Goal: Navigation & Orientation: Find specific page/section

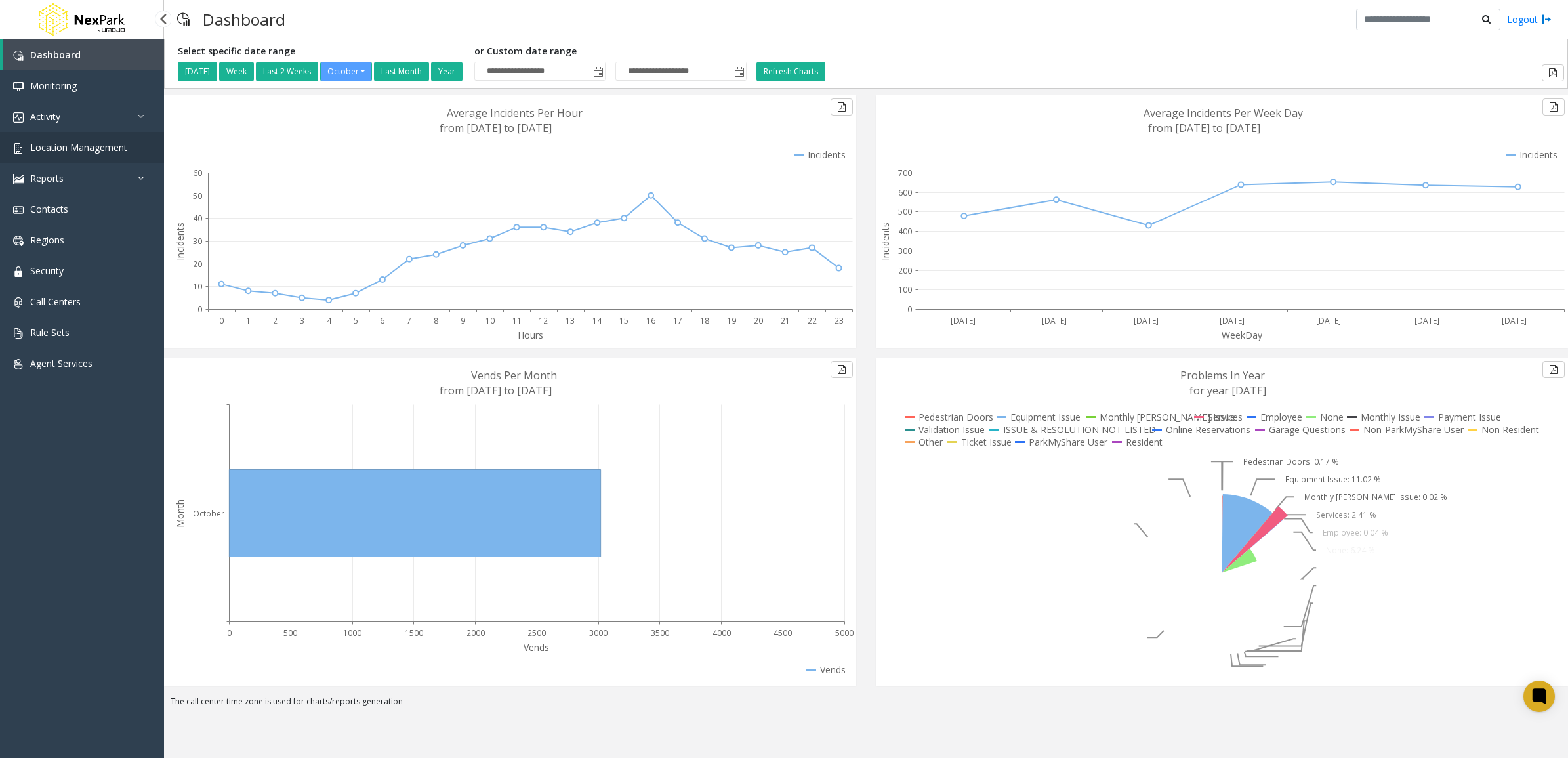
click at [64, 161] on link "Location Management" at bounding box center [82, 147] width 164 height 31
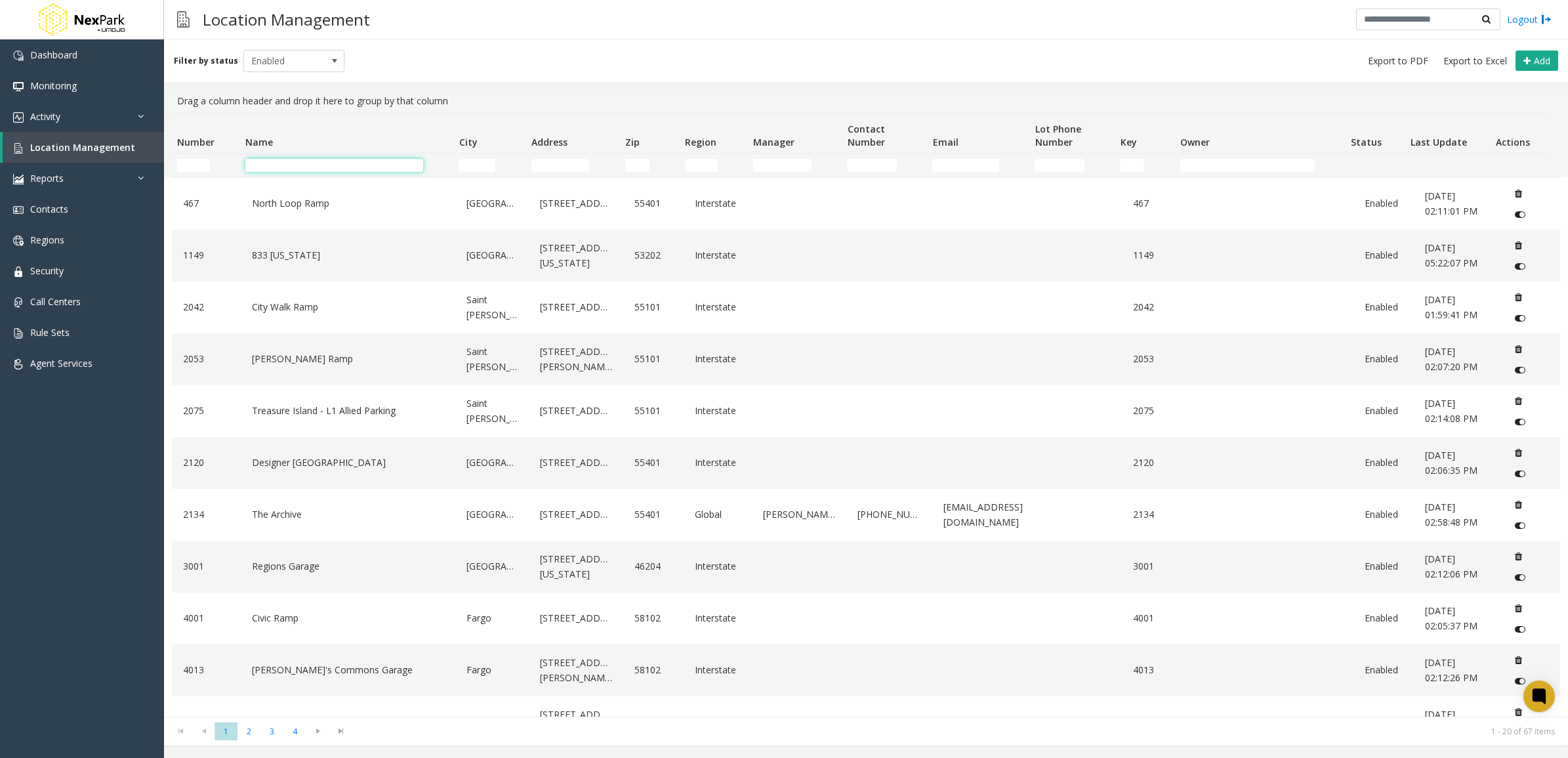
click at [320, 168] on input "Name Filter" at bounding box center [333, 165] width 177 height 13
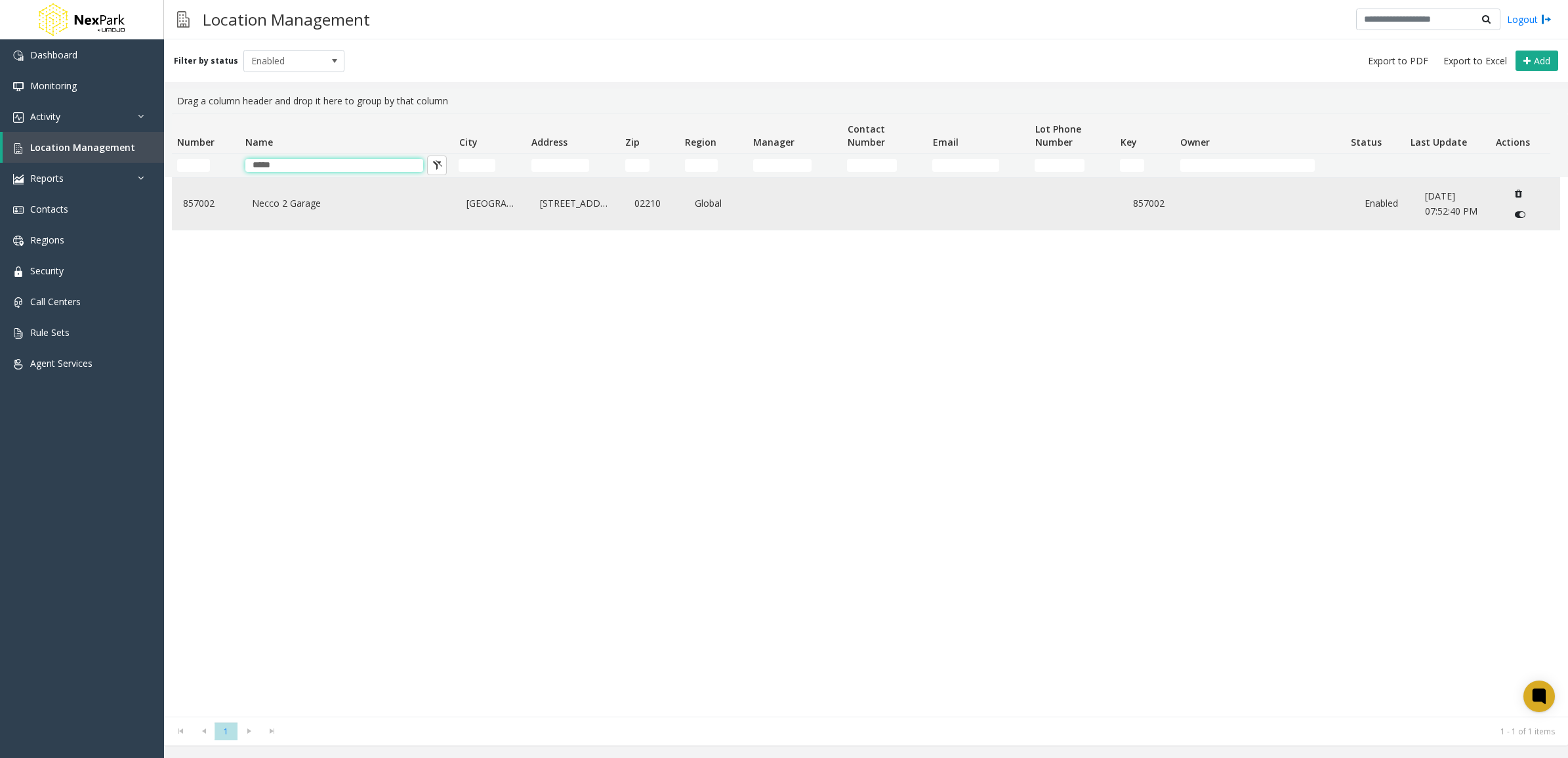
type input "*****"
click at [556, 209] on link "[STREET_ADDRESS]" at bounding box center [576, 203] width 78 height 21
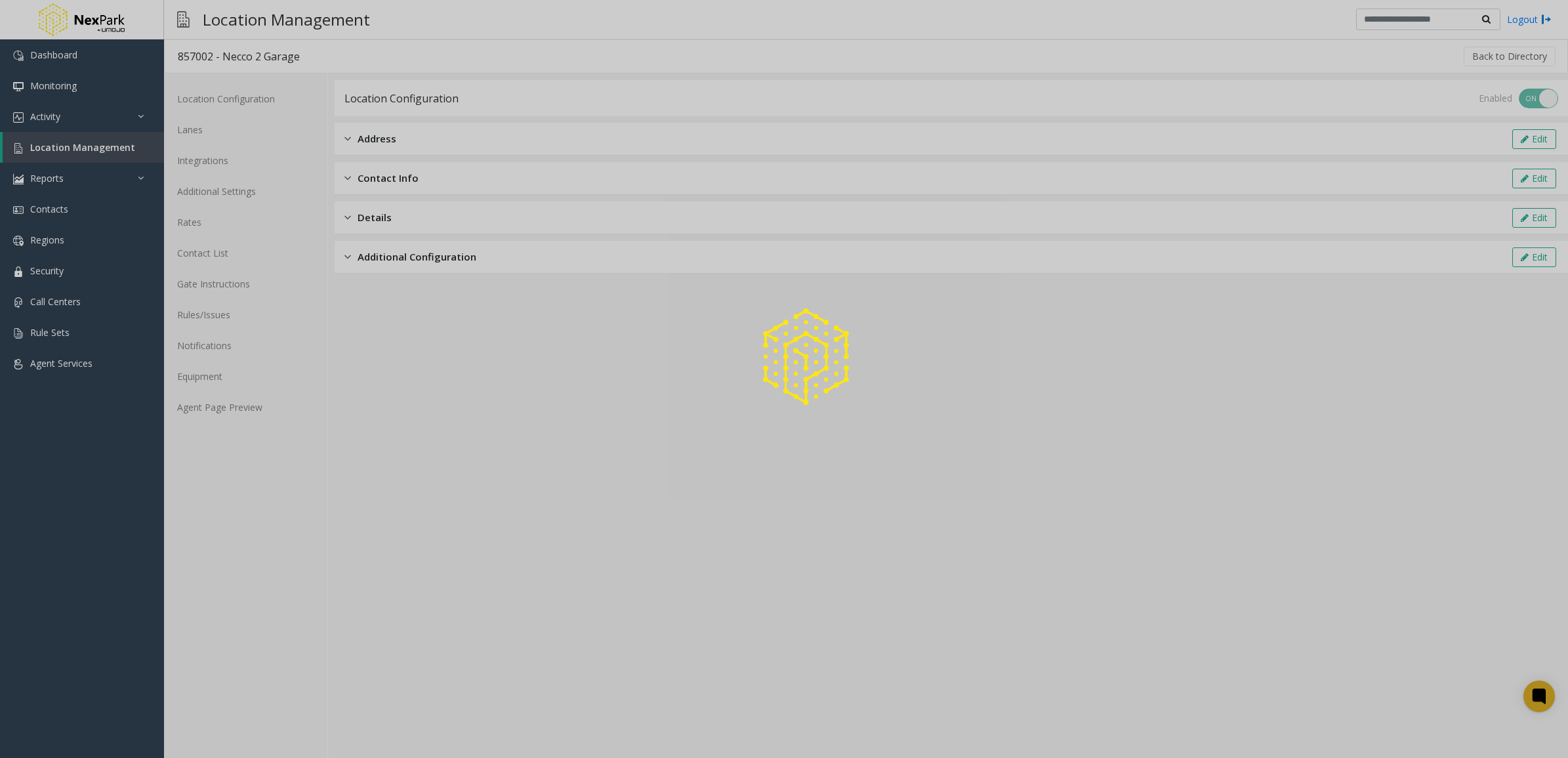
click at [226, 131] on div at bounding box center [784, 379] width 1568 height 758
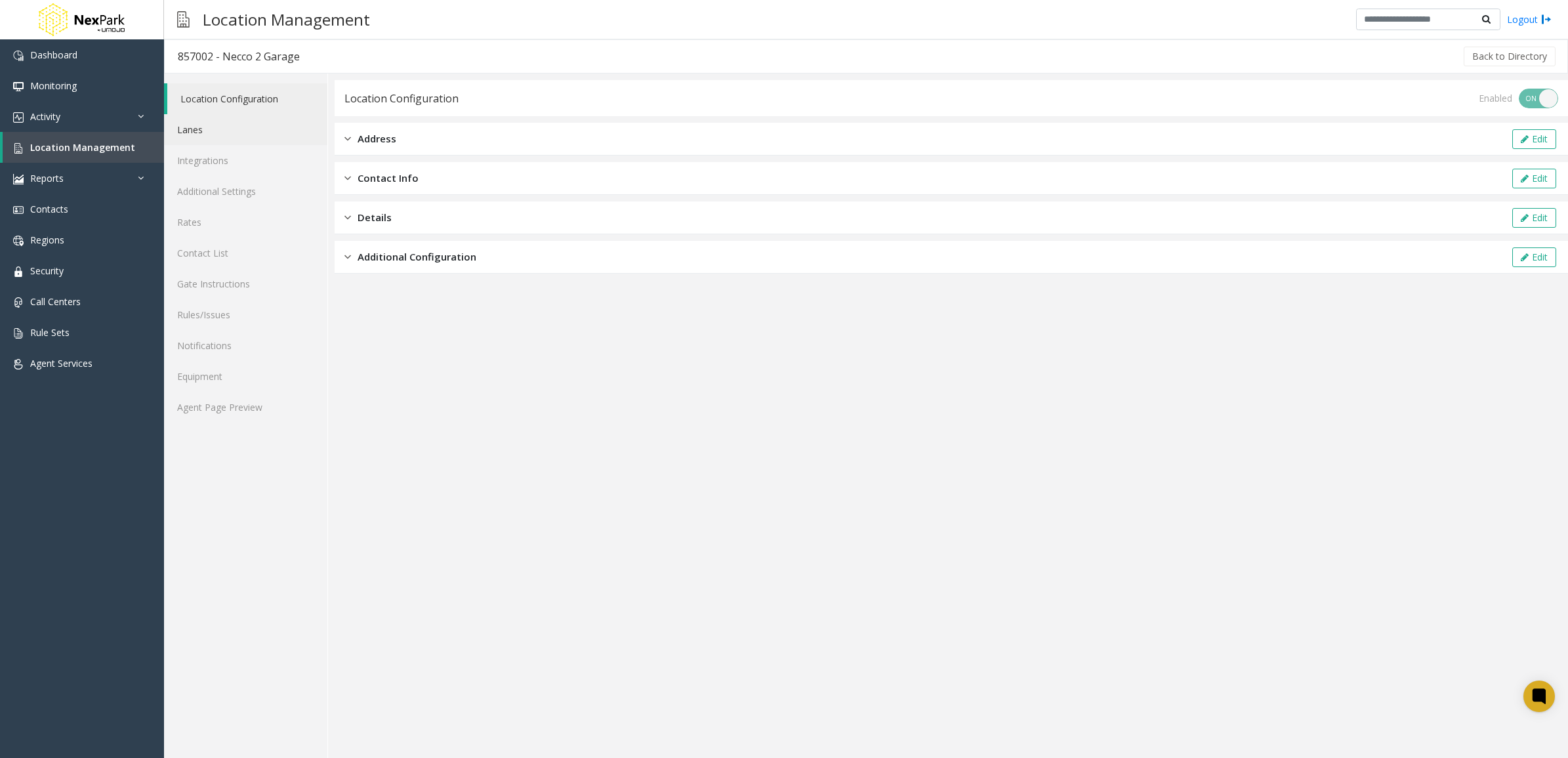
click at [226, 131] on link "Lanes" at bounding box center [245, 129] width 163 height 31
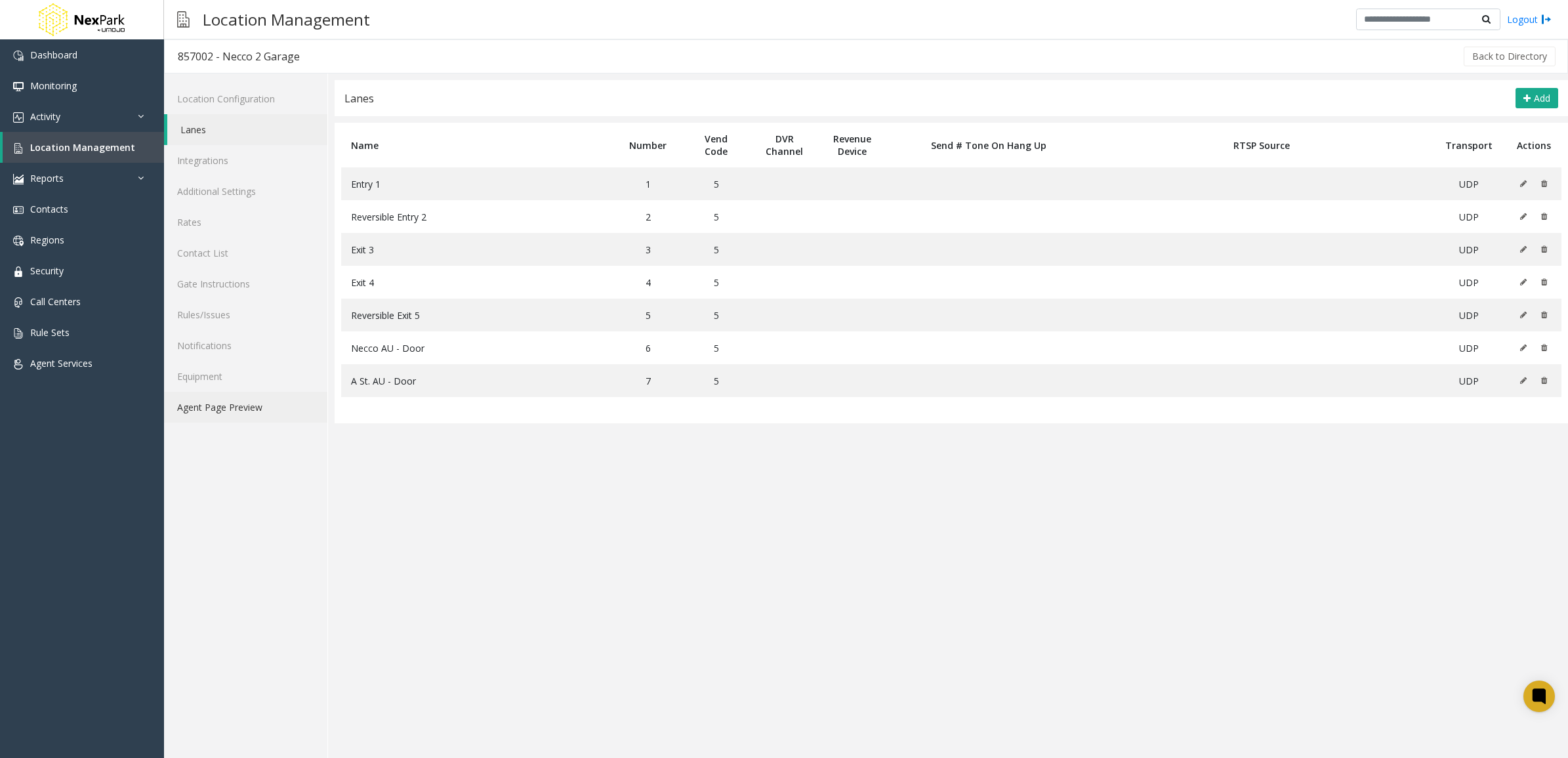
click at [242, 422] on link "Agent Page Preview" at bounding box center [245, 407] width 163 height 31
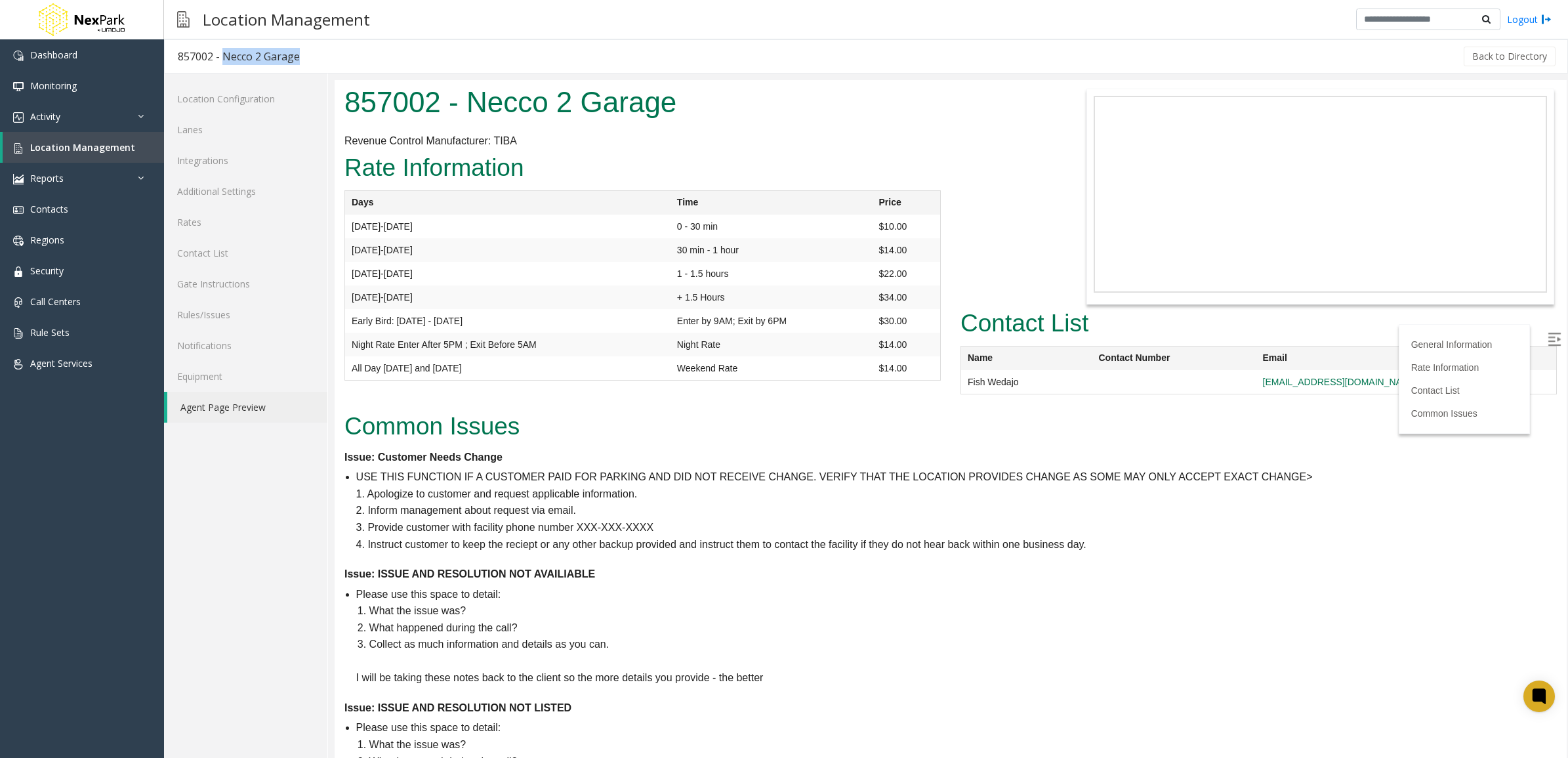
drag, startPoint x: 322, startPoint y: 53, endPoint x: 221, endPoint y: 58, distance: 101.1
click at [221, 58] on div "857002 - Necco 2 Garage Back to Directory" at bounding box center [866, 56] width 1404 height 34
click at [177, 56] on h3 "857002 - Necco 2 Garage" at bounding box center [239, 56] width 148 height 30
click at [70, 145] on span "Location Management" at bounding box center [83, 147] width 105 height 12
